Goal: Information Seeking & Learning: Check status

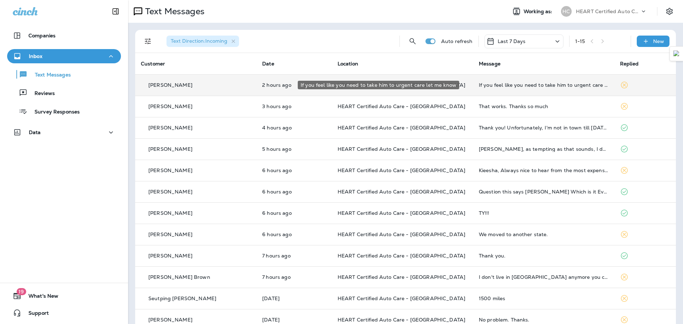
click at [479, 86] on div "If you feel like you need to take him to urgent care let me know" at bounding box center [544, 85] width 130 height 6
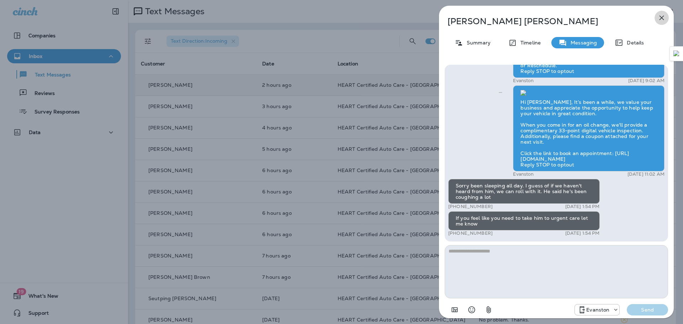
click at [658, 21] on icon "button" at bounding box center [661, 18] width 9 height 9
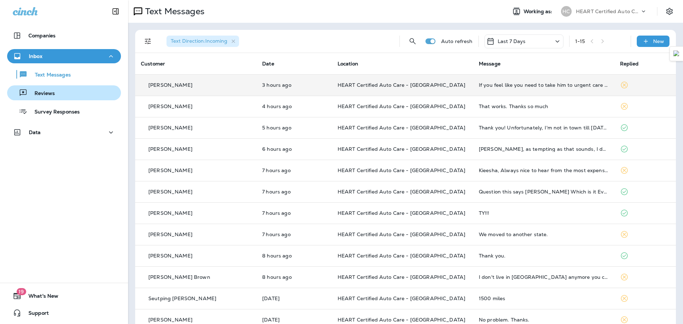
click at [64, 94] on div "Reviews" at bounding box center [64, 92] width 108 height 11
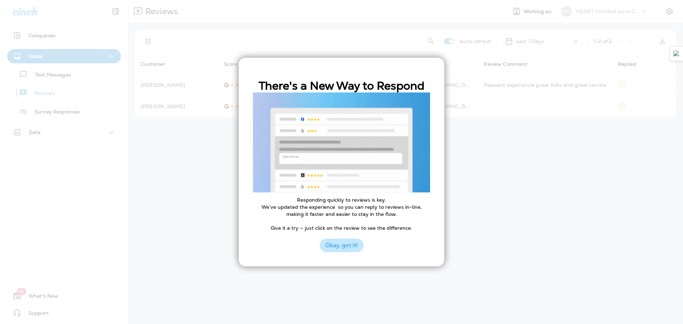
click at [348, 245] on button "Okay, got it!" at bounding box center [342, 246] width 44 height 14
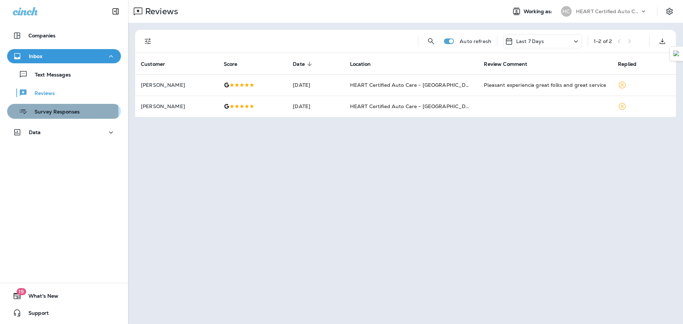
click at [54, 112] on p "Survey Responses" at bounding box center [53, 112] width 52 height 7
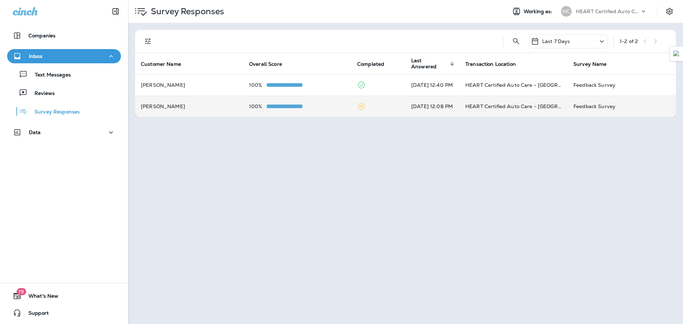
click at [377, 109] on td at bounding box center [378, 106] width 54 height 21
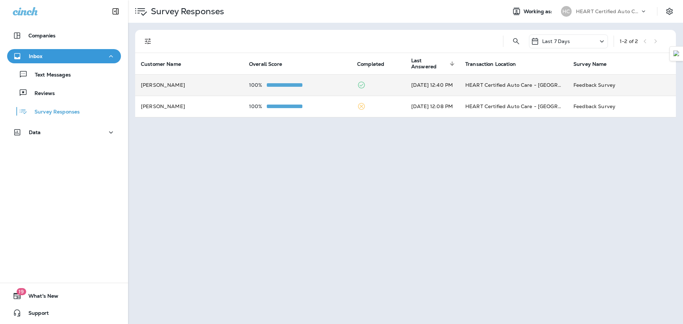
click at [202, 80] on td "[PERSON_NAME]" at bounding box center [189, 84] width 108 height 21
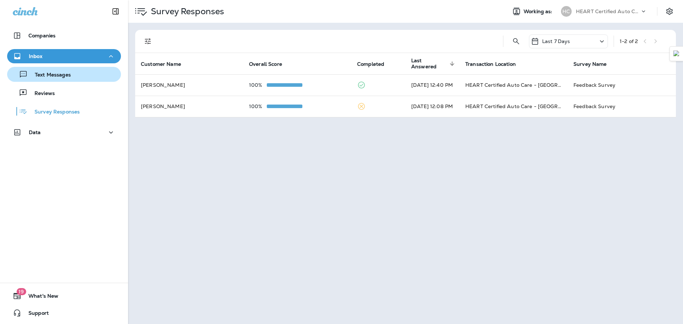
click at [63, 72] on p "Text Messages" at bounding box center [49, 75] width 43 height 7
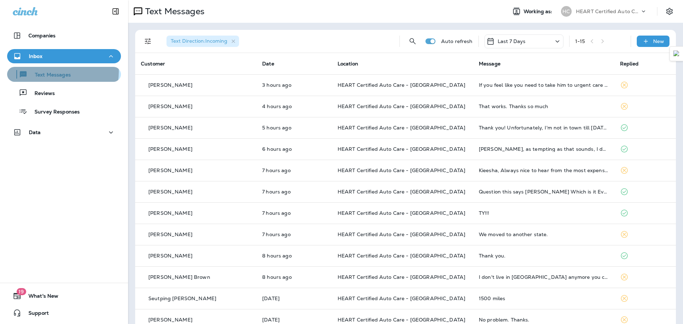
click at [54, 72] on p "Text Messages" at bounding box center [49, 75] width 43 height 7
